Goal: Information Seeking & Learning: Learn about a topic

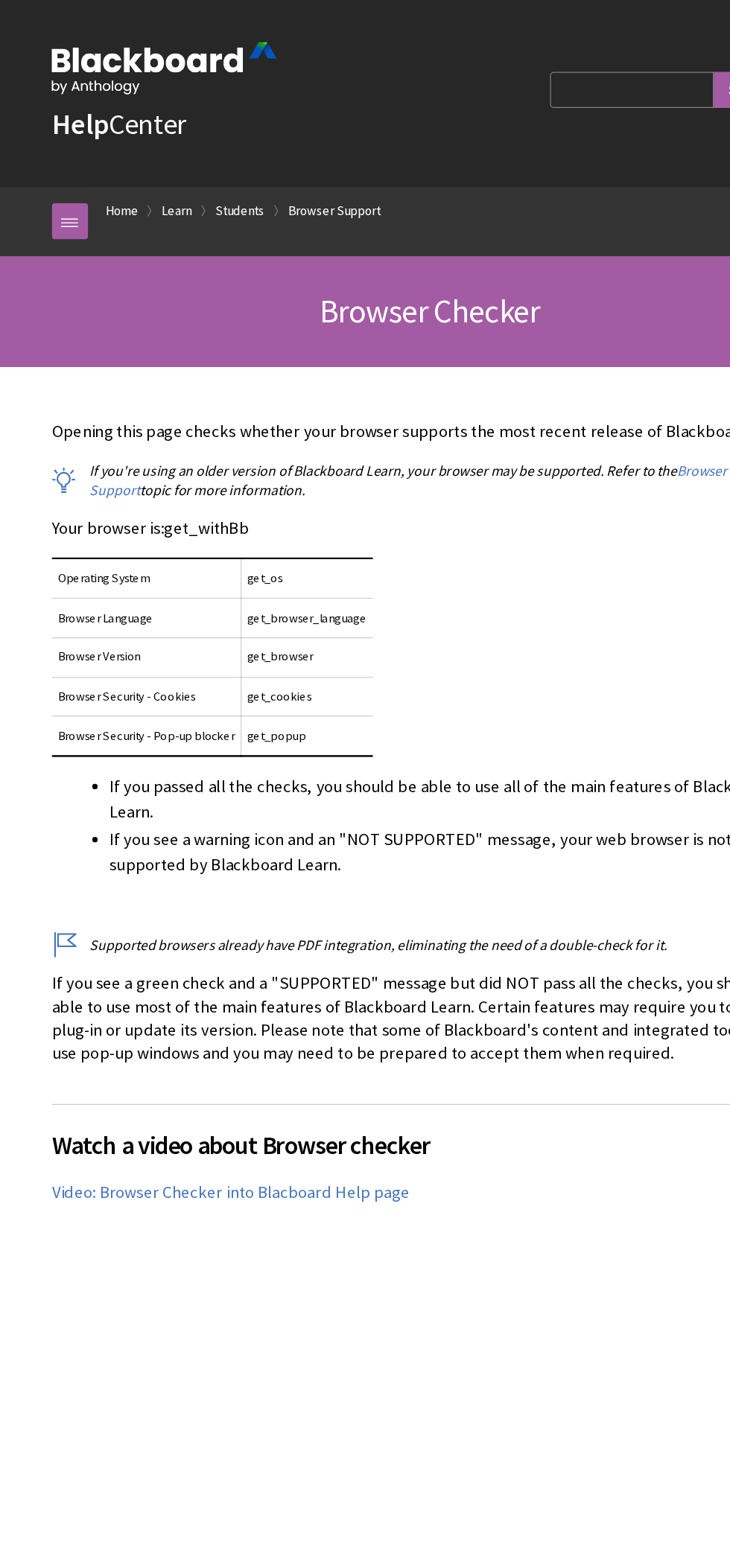
click at [316, 169] on link "Browser Support" at bounding box center [286, 174] width 76 height 19
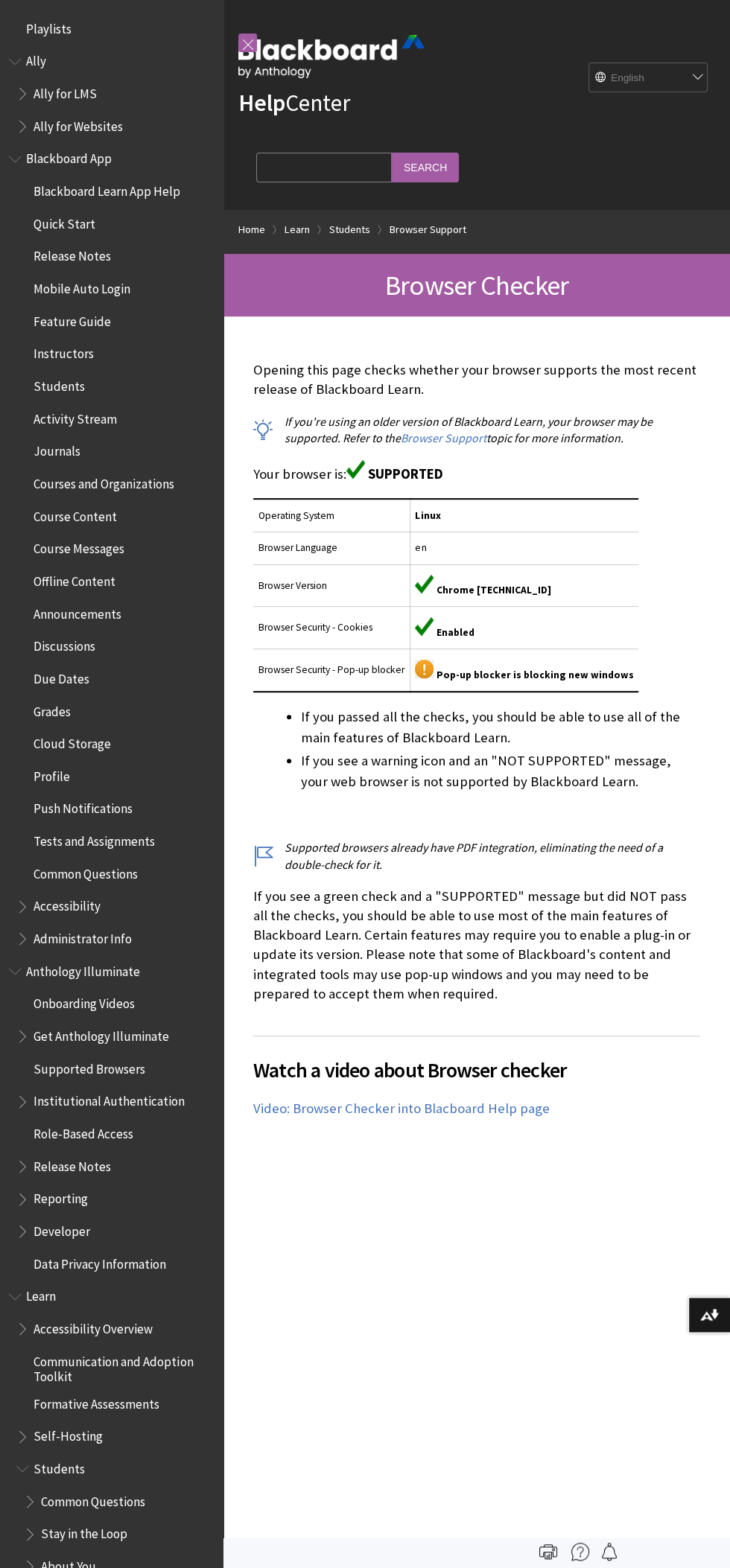
scroll to position [883, 0]
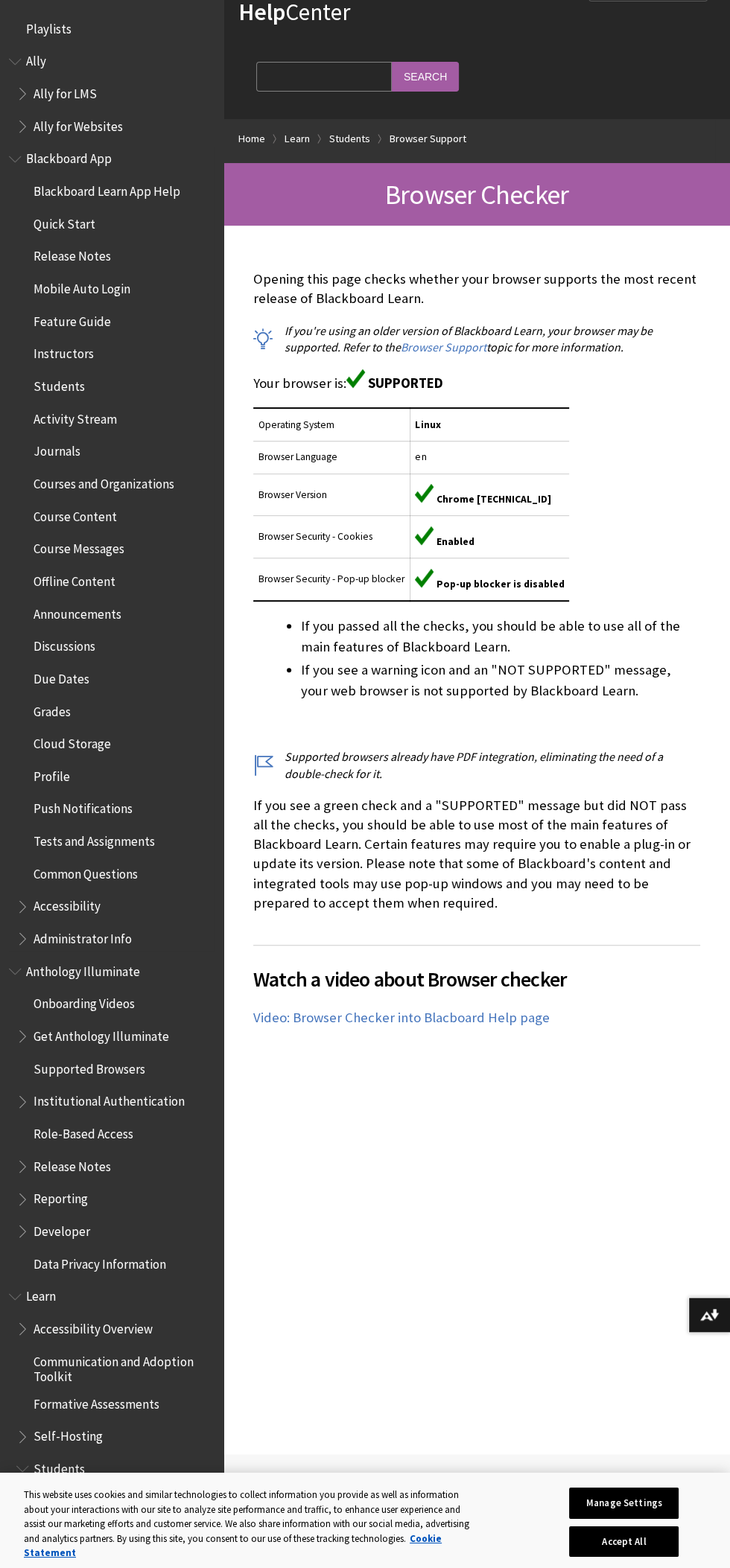
click at [138, 843] on span "Tests and Assignments" at bounding box center [94, 838] width 122 height 20
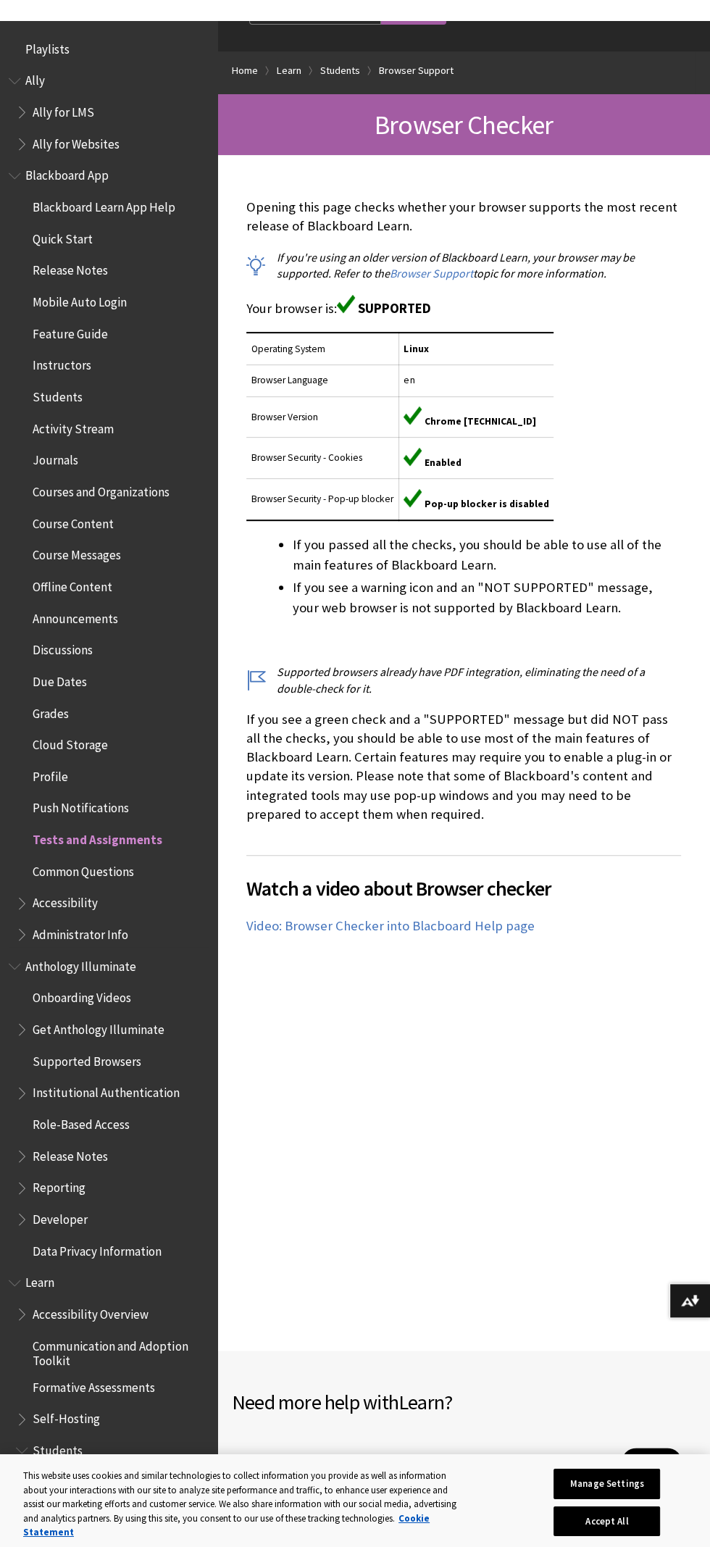
scroll to position [185, 0]
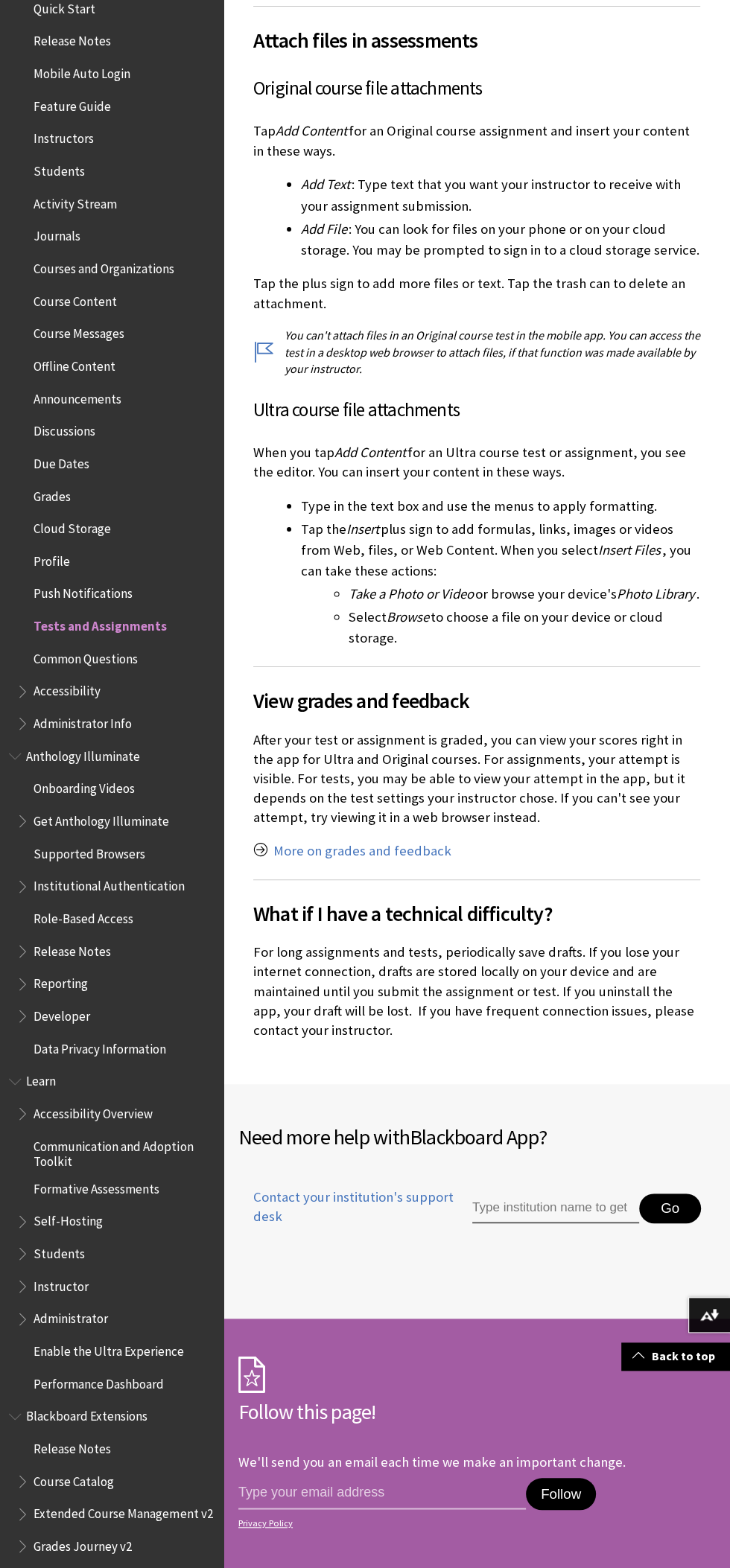
scroll to position [215, 0]
click at [119, 860] on span "Supported Browsers" at bounding box center [90, 851] width 112 height 20
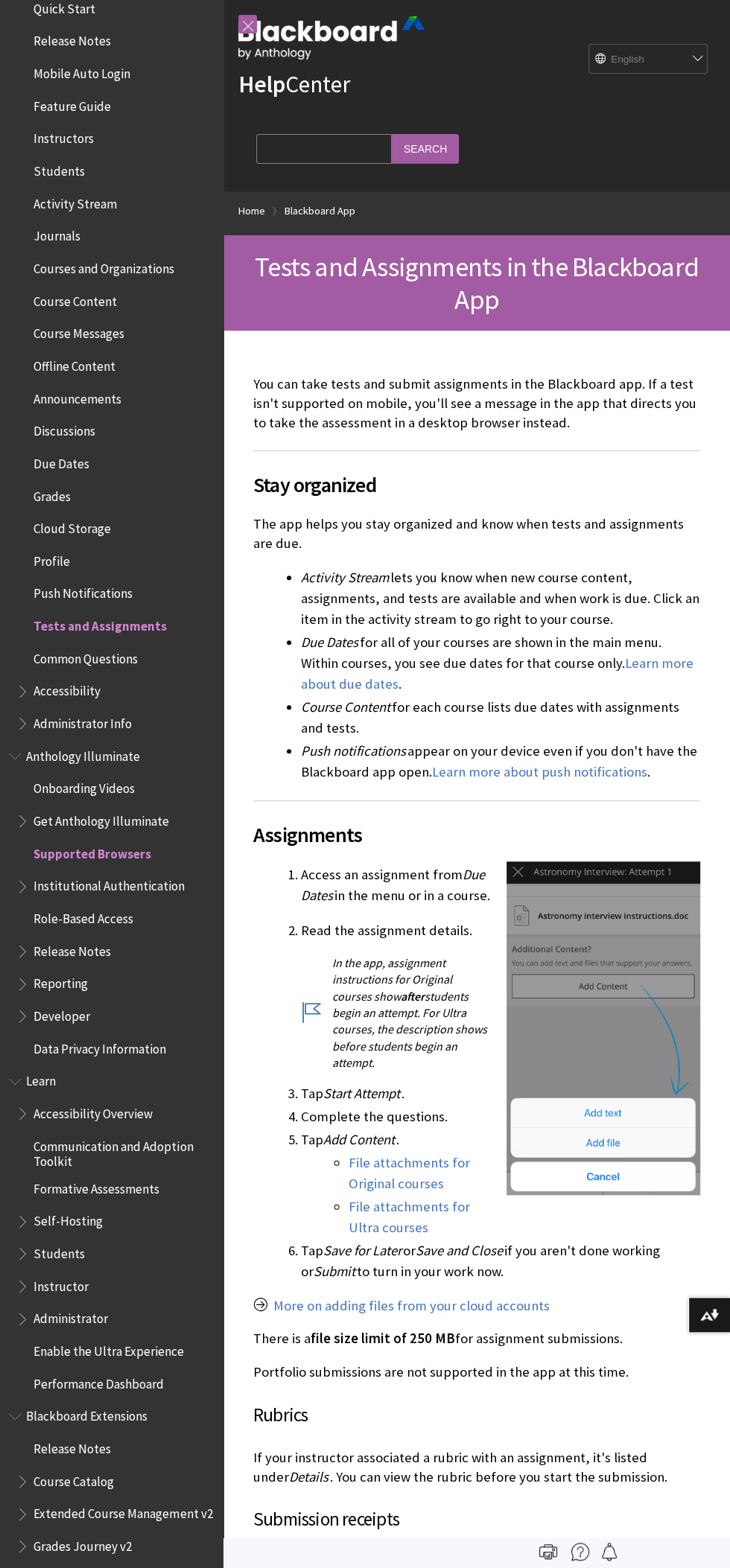
scroll to position [0, 0]
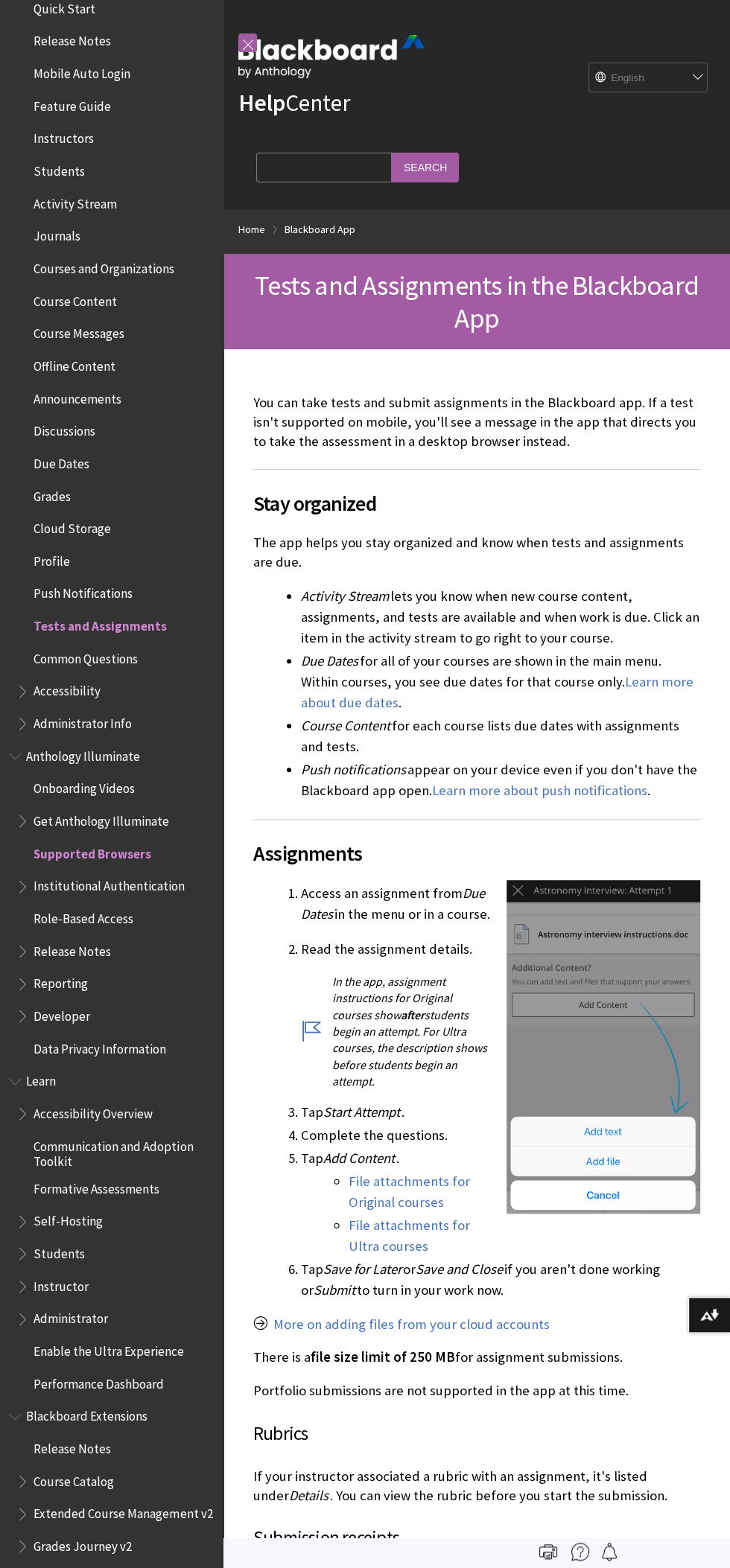
click at [95, 862] on span "Supported Browsers" at bounding box center [115, 854] width 198 height 25
click at [114, 841] on ul "Onboarding Videos Get Anthology Illuminate Supported Browsers Institutional Aut…" at bounding box center [112, 919] width 205 height 285
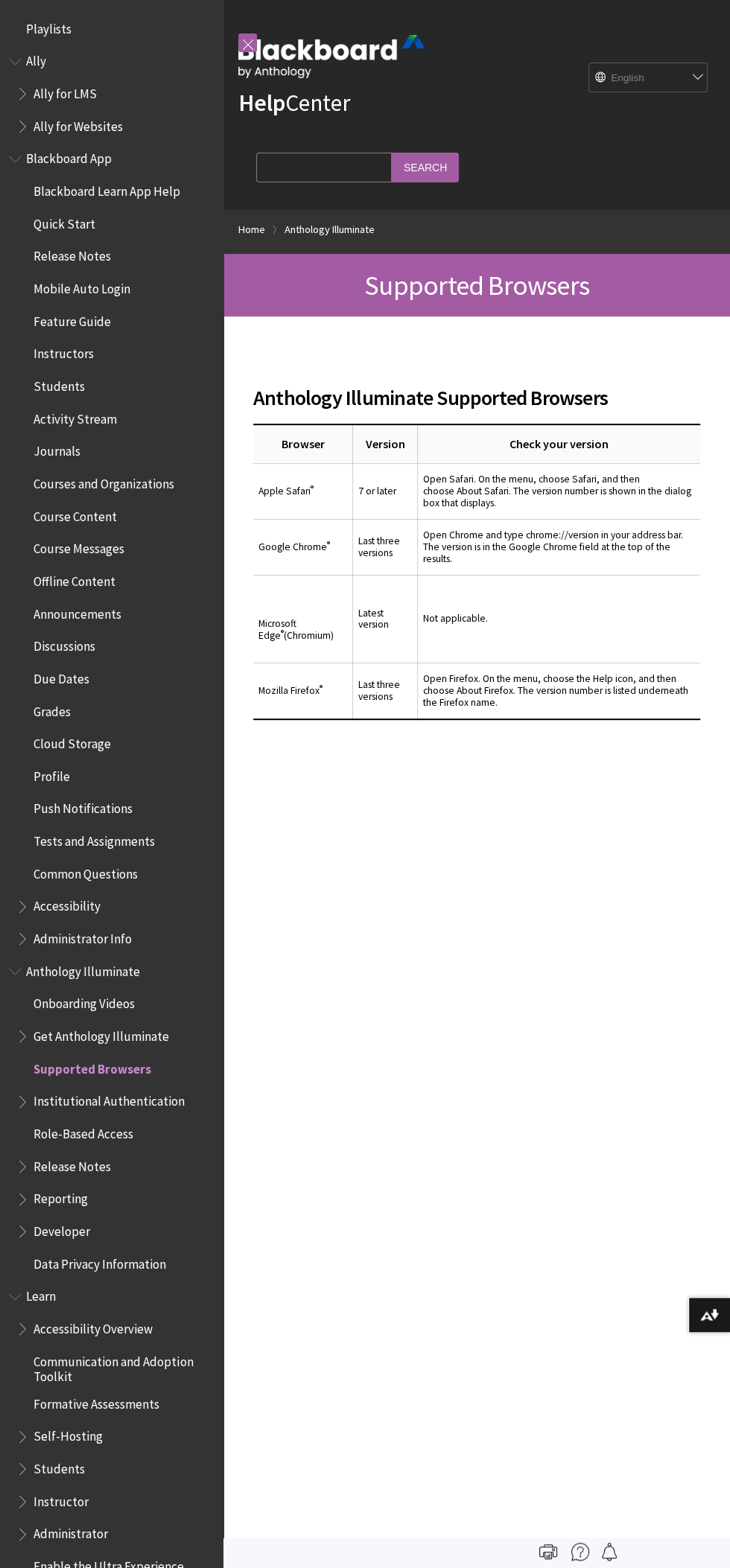
click at [348, 167] on input "Search Query" at bounding box center [324, 167] width 135 height 29
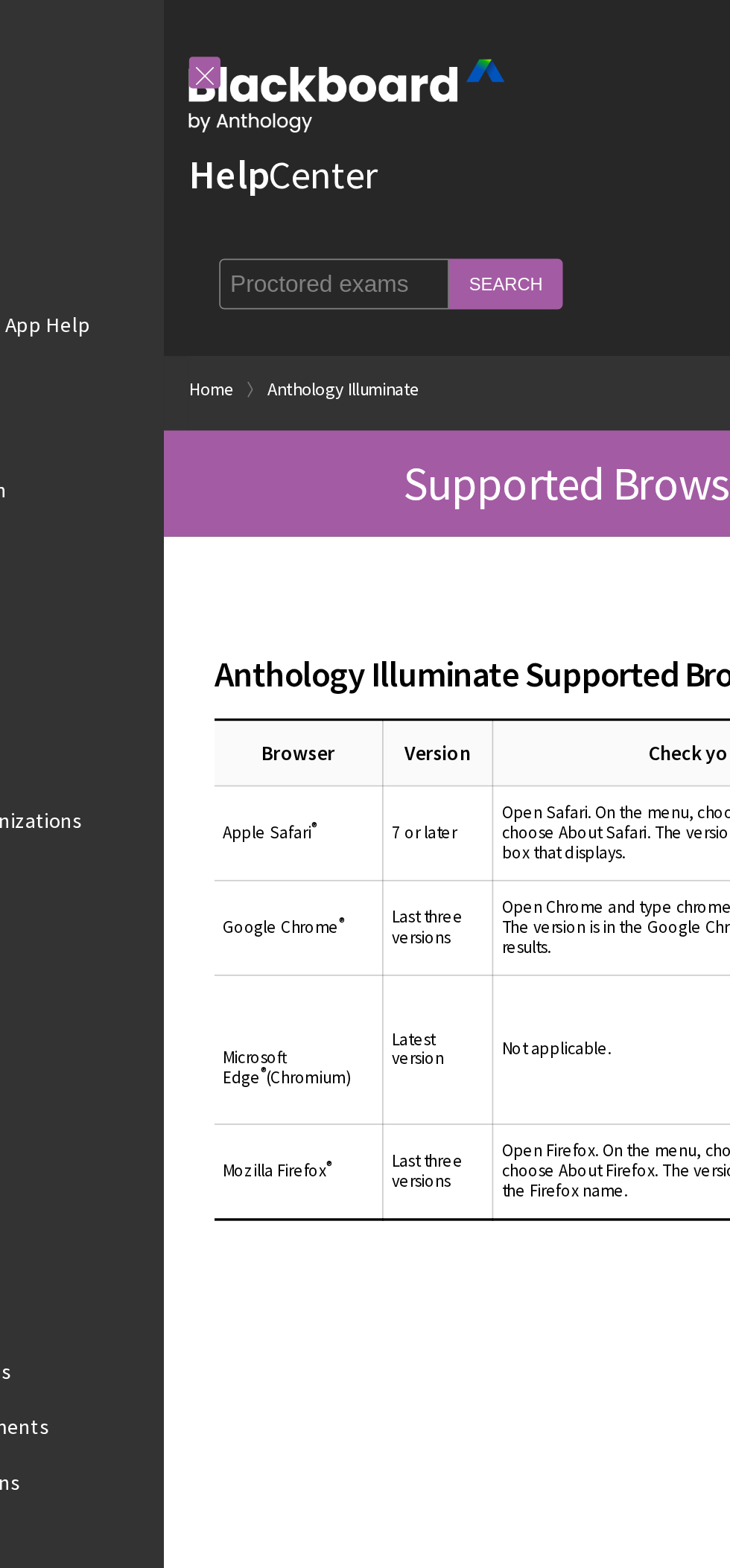
type input "Proctored exams"
click at [459, 172] on input "Search" at bounding box center [425, 167] width 67 height 29
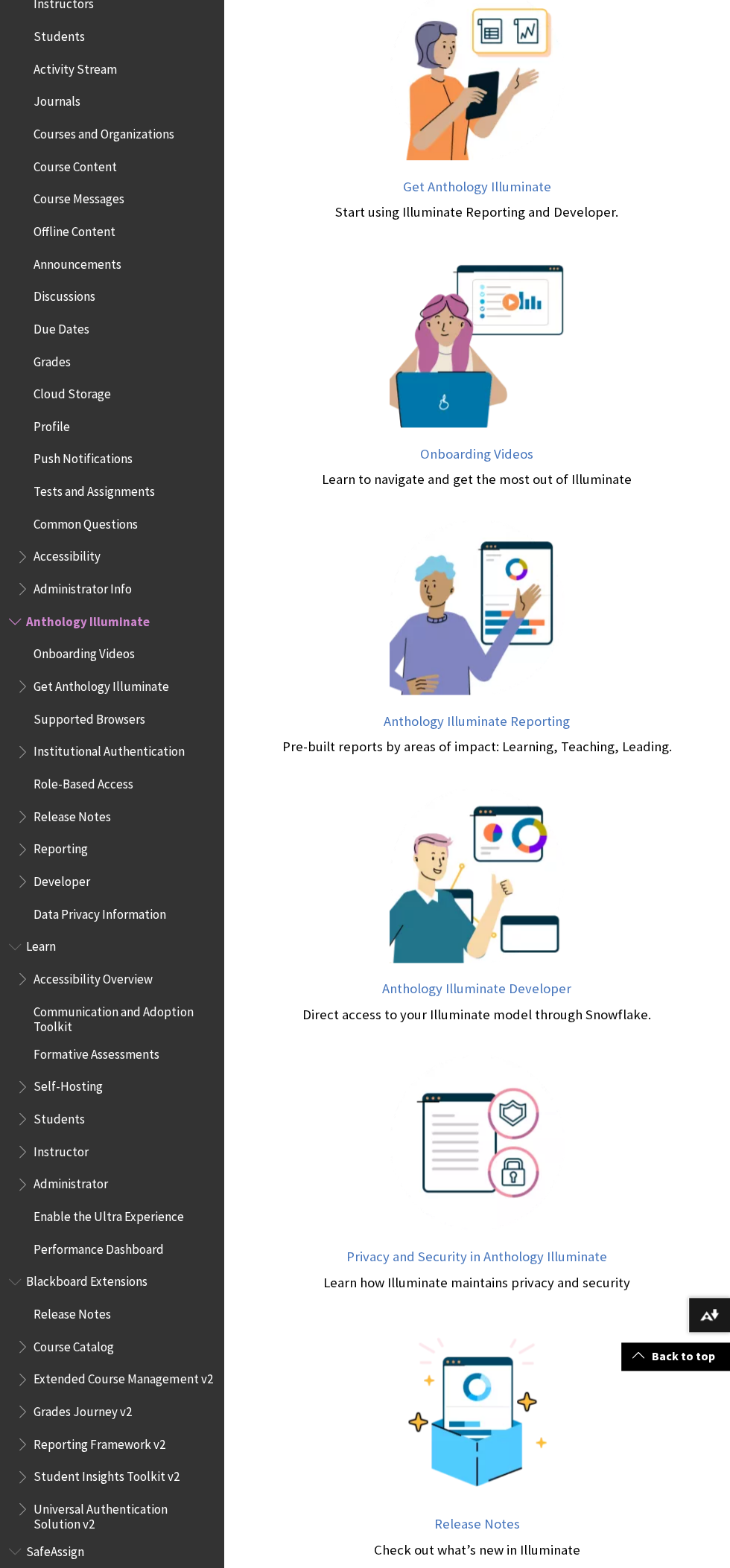
scroll to position [708, 0]
